Goal: Navigation & Orientation: Find specific page/section

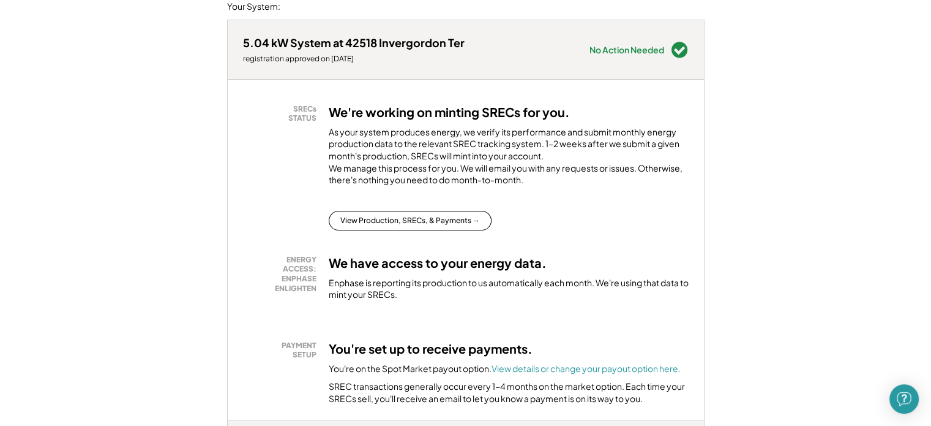
scroll to position [184, 0]
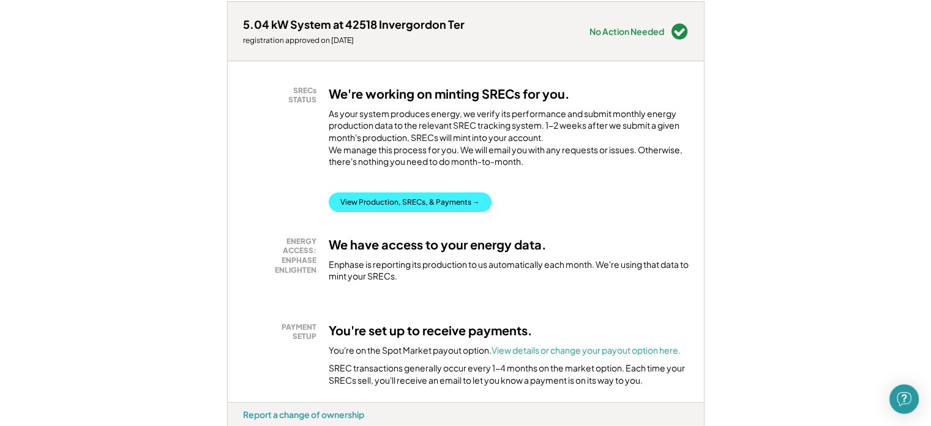
click at [438, 212] on button "View Production, SRECs, & Payments →" at bounding box center [410, 202] width 163 height 20
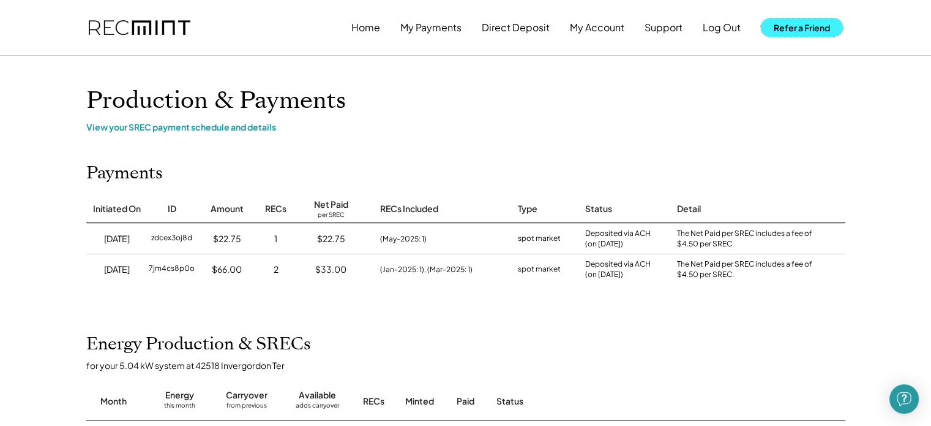
click at [815, 27] on button "Refer a Friend" at bounding box center [802, 27] width 82 height 18
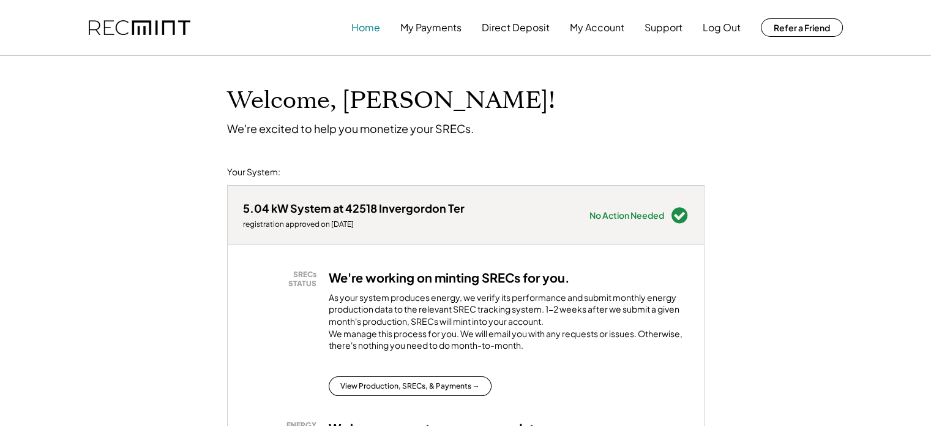
click at [367, 24] on button "Home" at bounding box center [365, 27] width 29 height 24
